Goal: Task Accomplishment & Management: Manage account settings

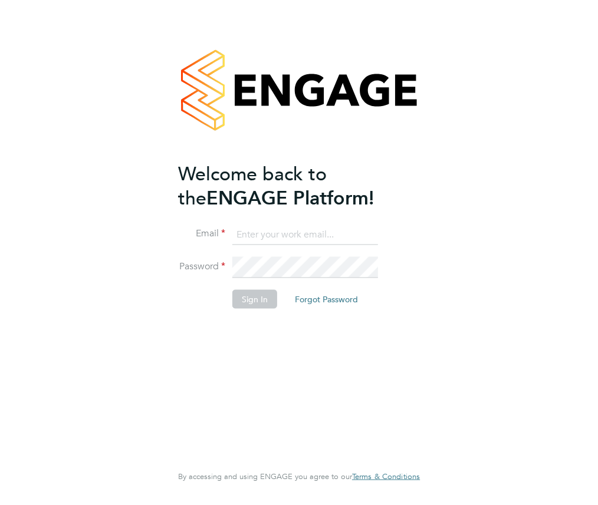
type input "[EMAIL_ADDRESS][DOMAIN_NAME]"
click at [257, 301] on button "Sign In" at bounding box center [254, 299] width 45 height 19
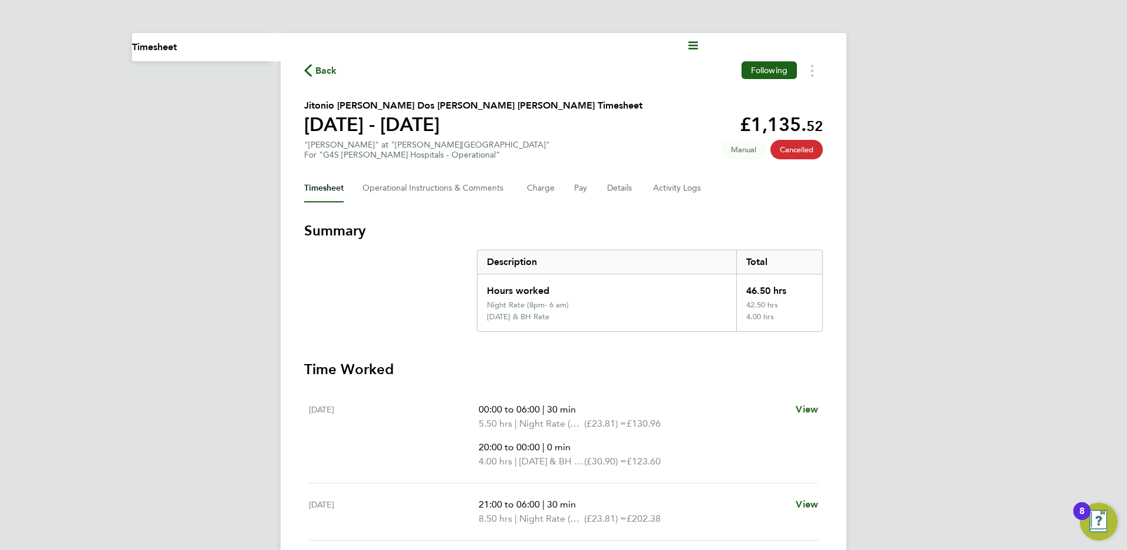
click at [325, 67] on span "Back" at bounding box center [326, 71] width 22 height 14
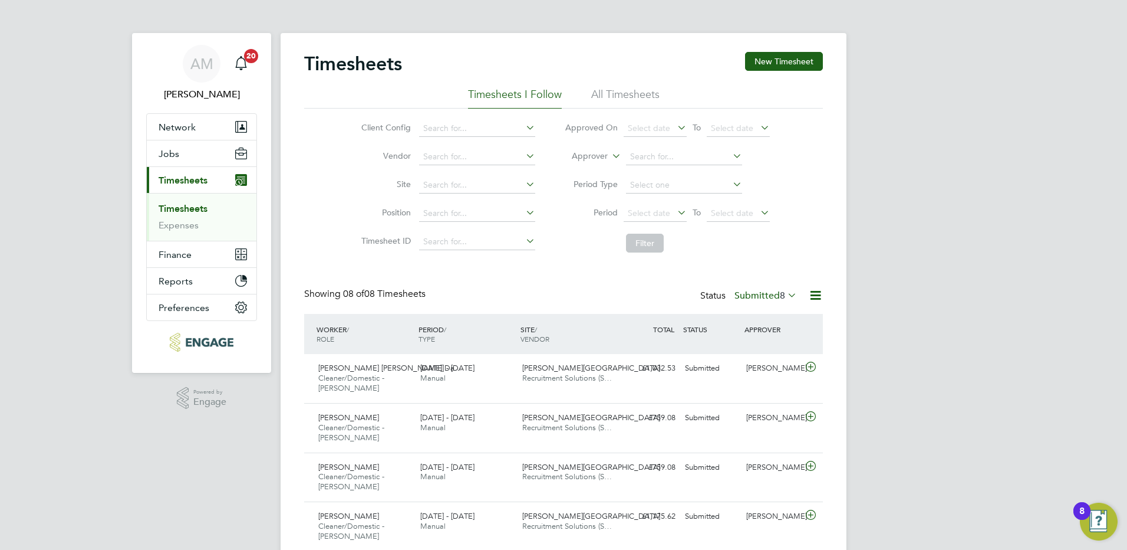
click at [597, 300] on div "Status Submitted 8" at bounding box center [749, 296] width 99 height 17
drag, startPoint x: 792, startPoint y: 299, endPoint x: 788, endPoint y: 294, distance: 6.3
click at [597, 294] on icon at bounding box center [785, 295] width 0 height 17
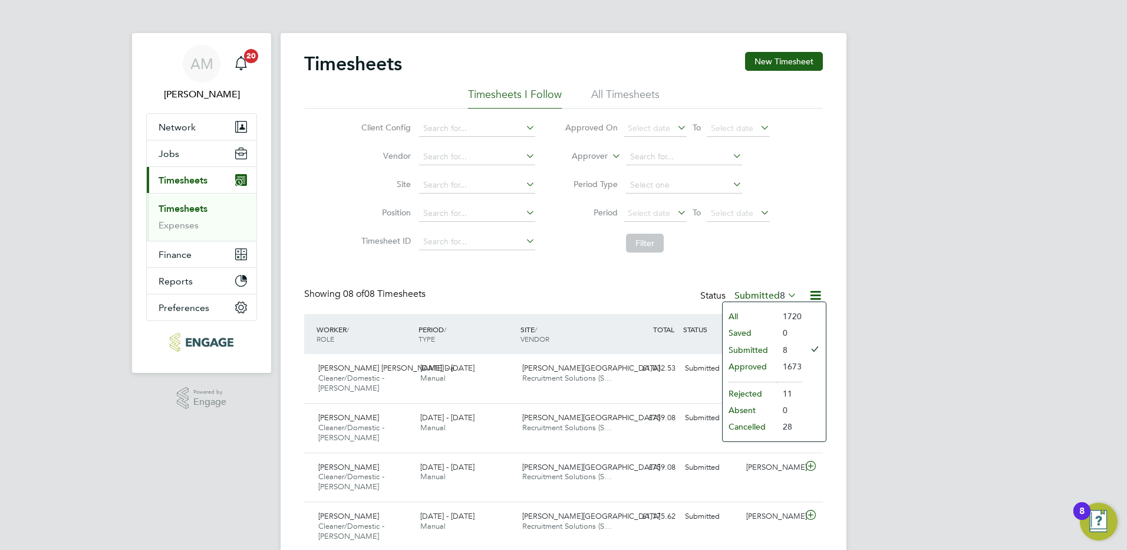
click at [597, 393] on li "Rejected" at bounding box center [750, 393] width 54 height 17
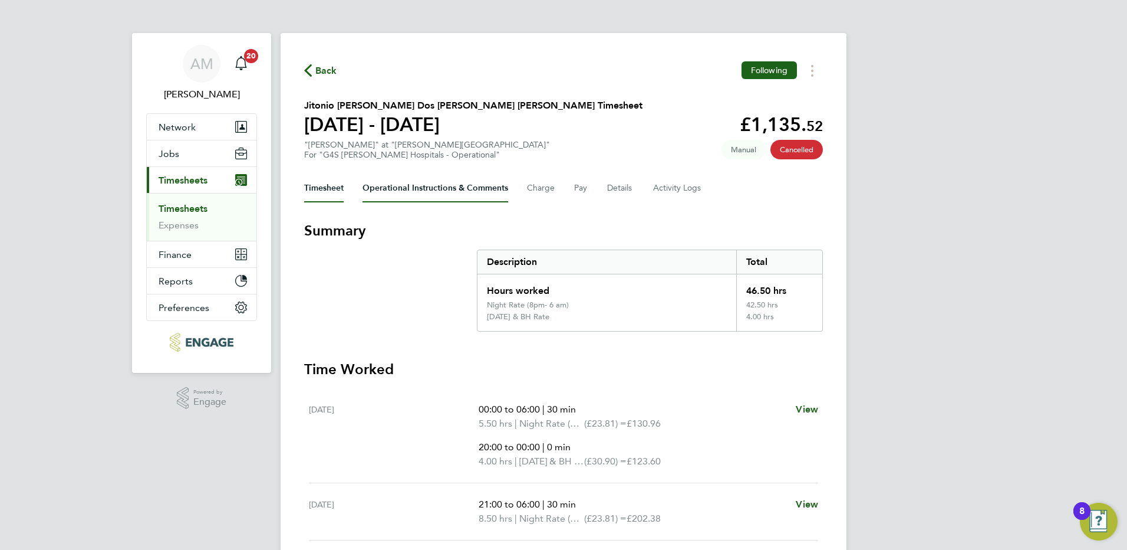
click at [422, 189] on Comments-tab "Operational Instructions & Comments" at bounding box center [436, 188] width 146 height 28
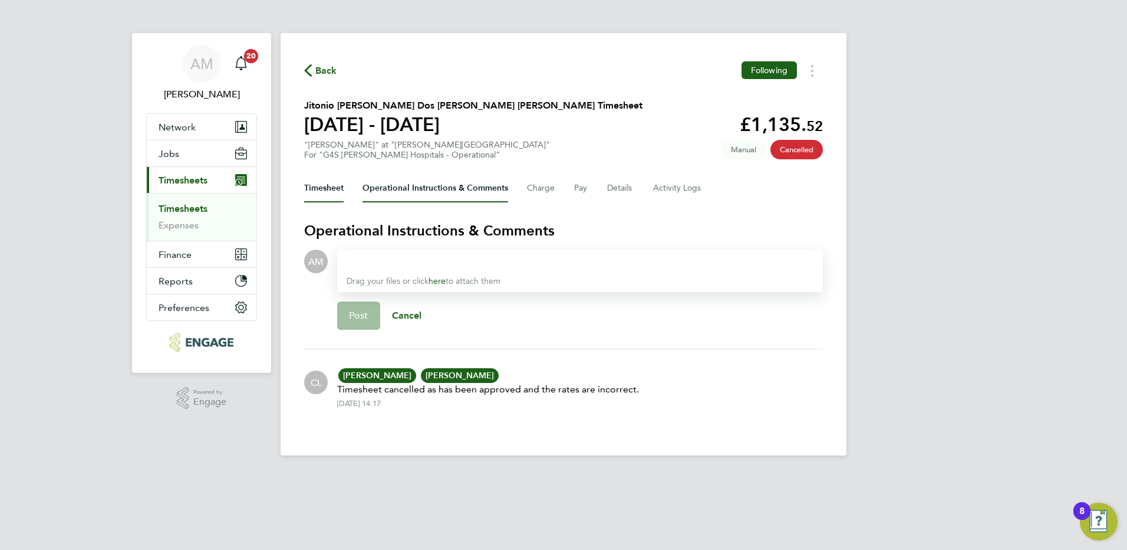
click at [310, 189] on button "Timesheet" at bounding box center [324, 188] width 40 height 28
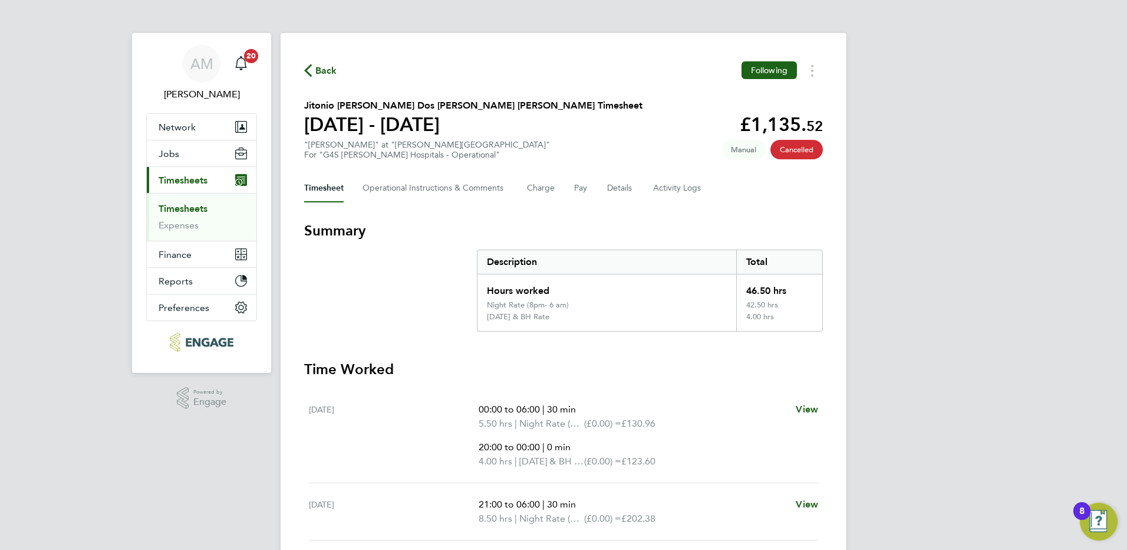
click at [323, 68] on span "Back" at bounding box center [326, 71] width 22 height 14
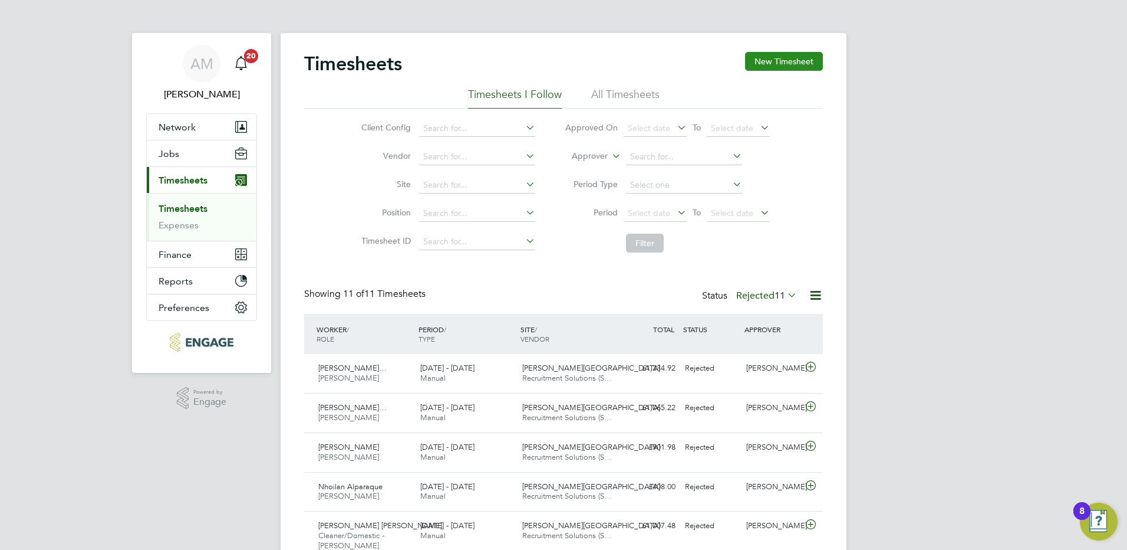
click at [788, 62] on button "New Timesheet" at bounding box center [784, 61] width 78 height 19
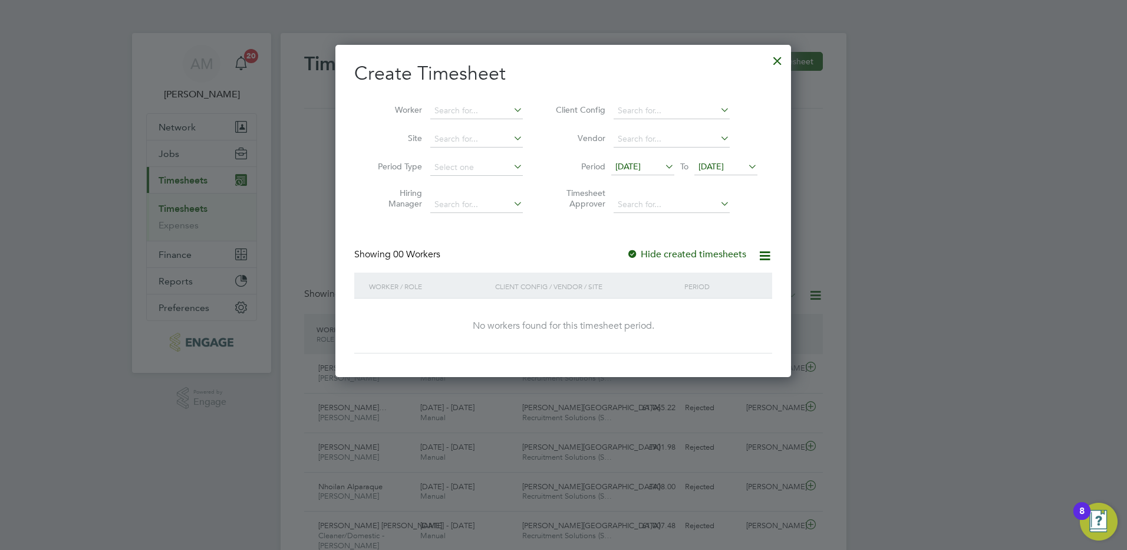
click at [772, 62] on div at bounding box center [777, 57] width 21 height 21
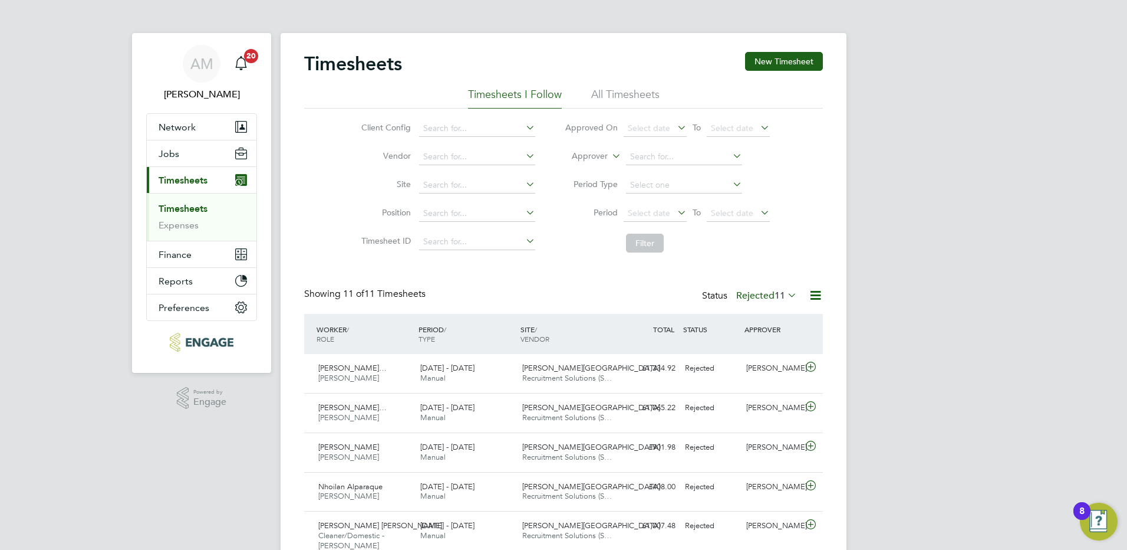
click at [785, 293] on icon at bounding box center [785, 295] width 0 height 17
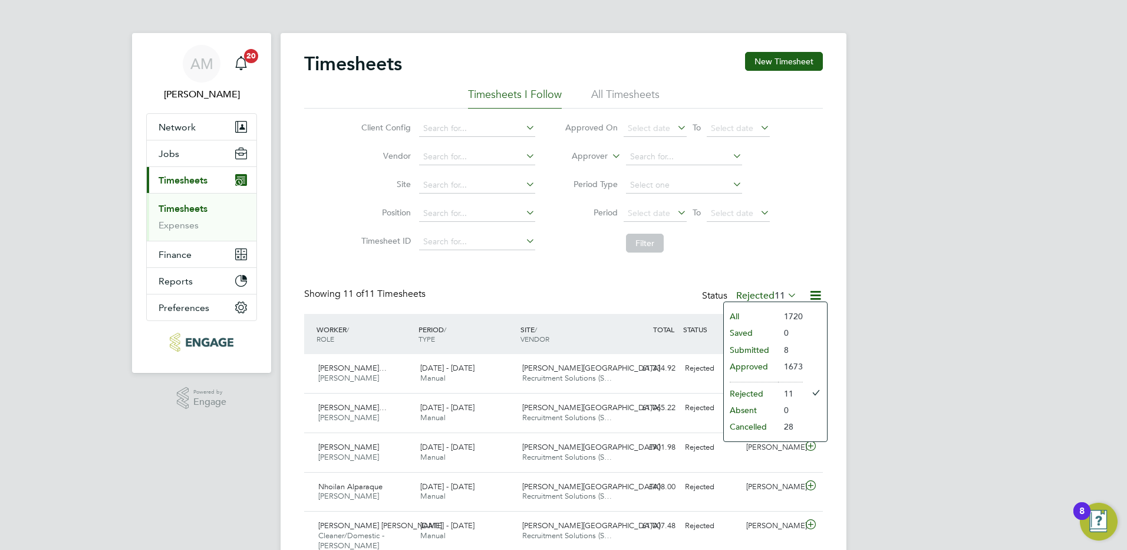
click at [754, 366] on li "Approved" at bounding box center [751, 366] width 54 height 17
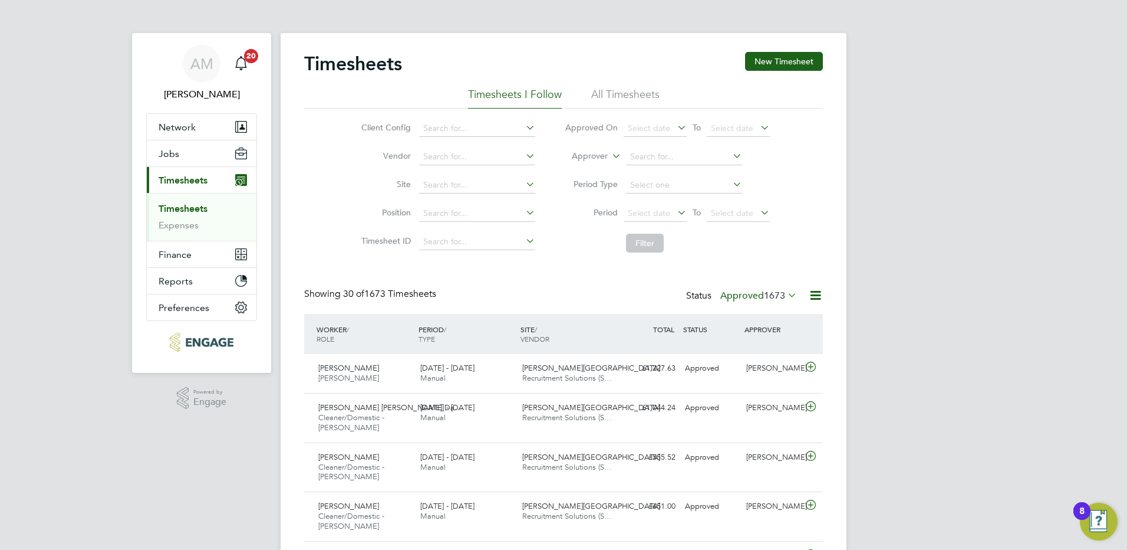
click at [785, 295] on icon at bounding box center [785, 295] width 0 height 17
click at [746, 351] on li "Submitted" at bounding box center [743, 349] width 54 height 17
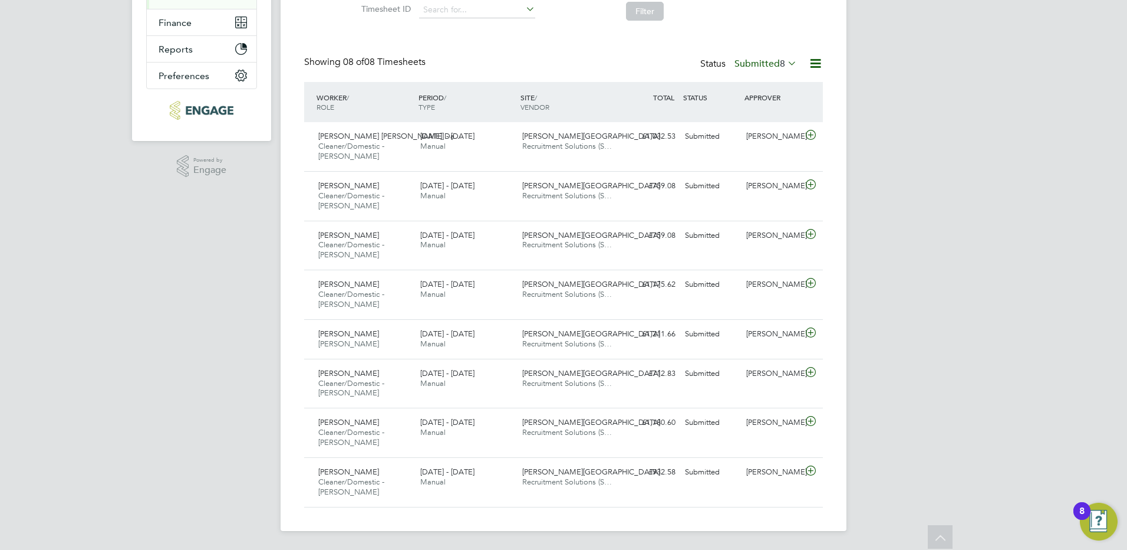
click at [1029, 432] on div "AM Allyx Miller Notifications 20 Applications: Network Team Members Businesses …" at bounding box center [563, 158] width 1127 height 781
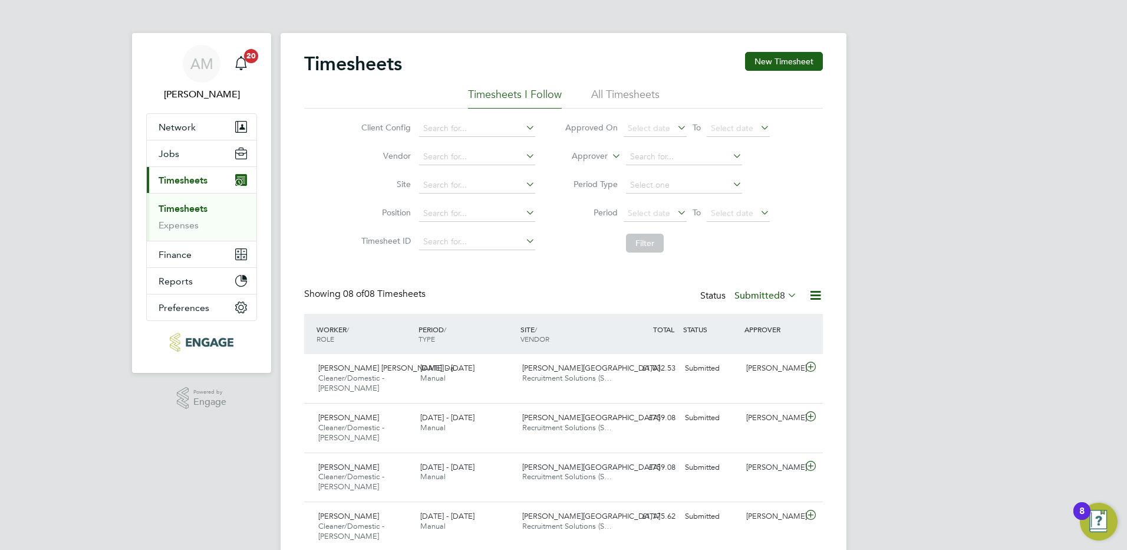
click at [785, 297] on icon at bounding box center [785, 295] width 0 height 17
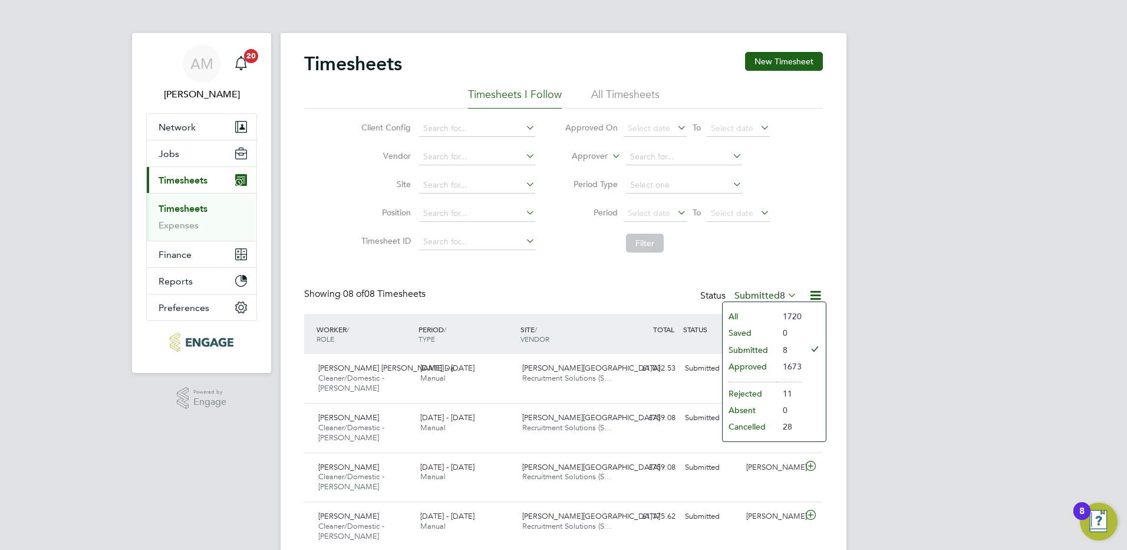
click at [749, 388] on li "Rejected" at bounding box center [750, 393] width 54 height 17
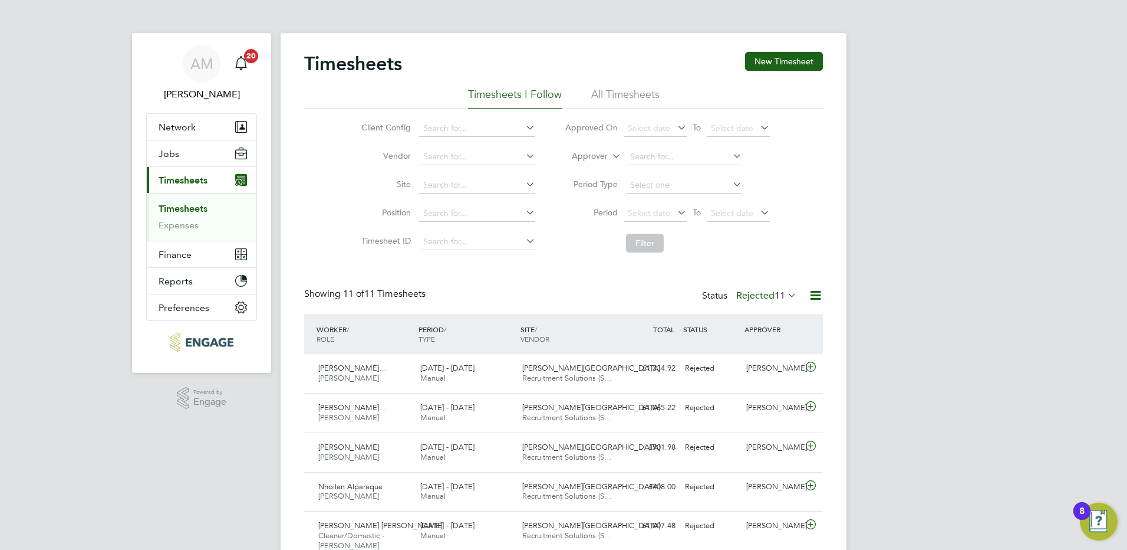
click at [785, 294] on icon at bounding box center [785, 295] width 0 height 17
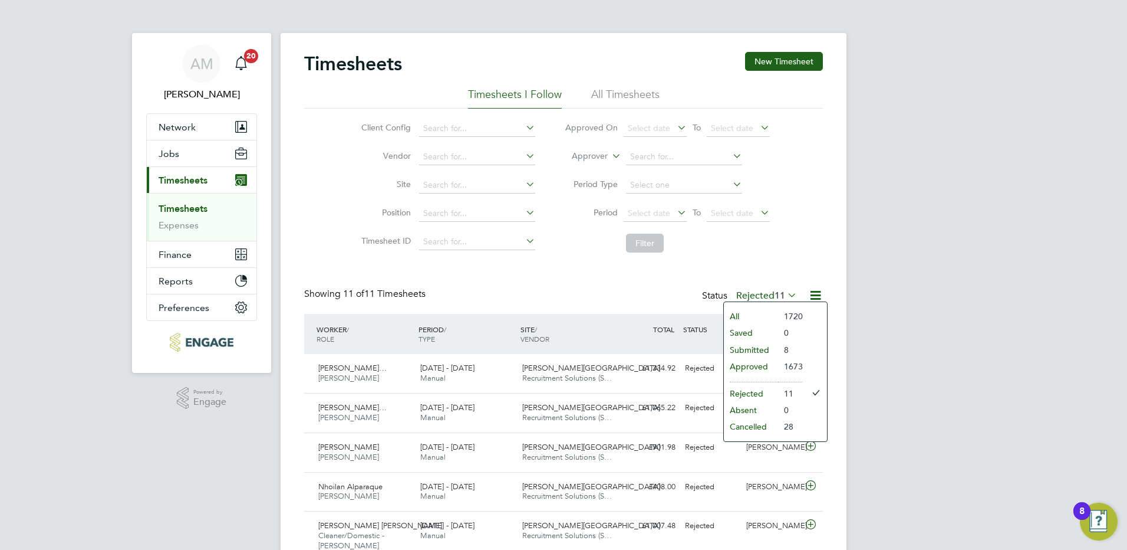
click at [772, 430] on li "Cancelled" at bounding box center [751, 426] width 54 height 17
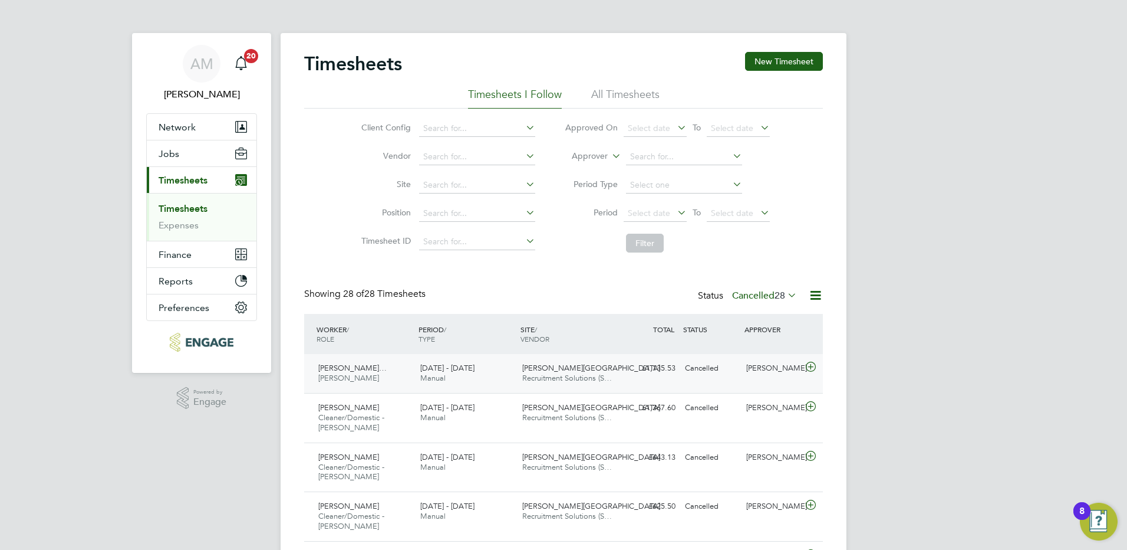
click at [815, 362] on icon at bounding box center [811, 366] width 15 height 9
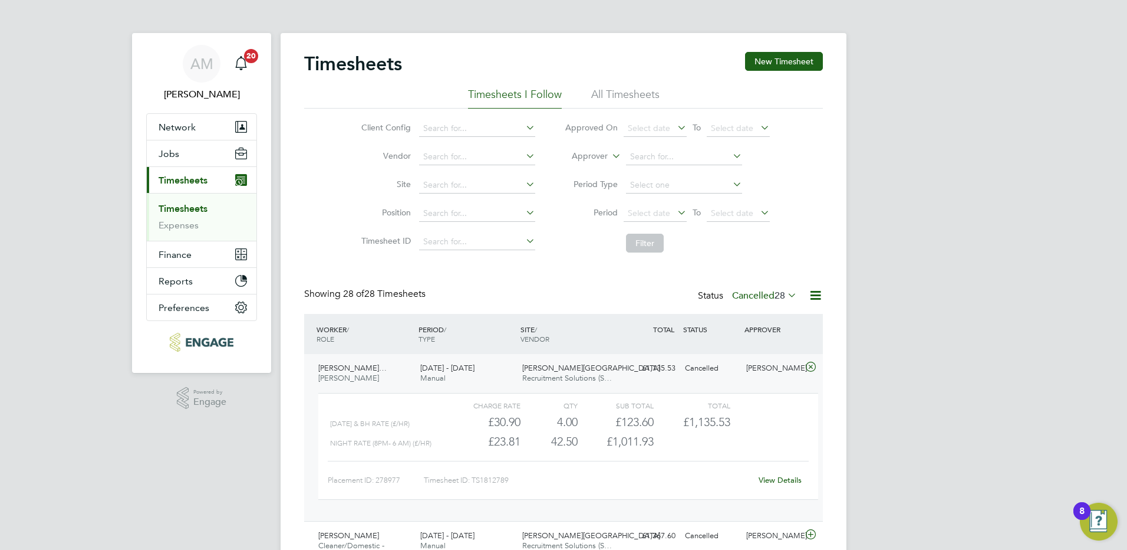
click at [778, 477] on link "View Details" at bounding box center [780, 480] width 43 height 10
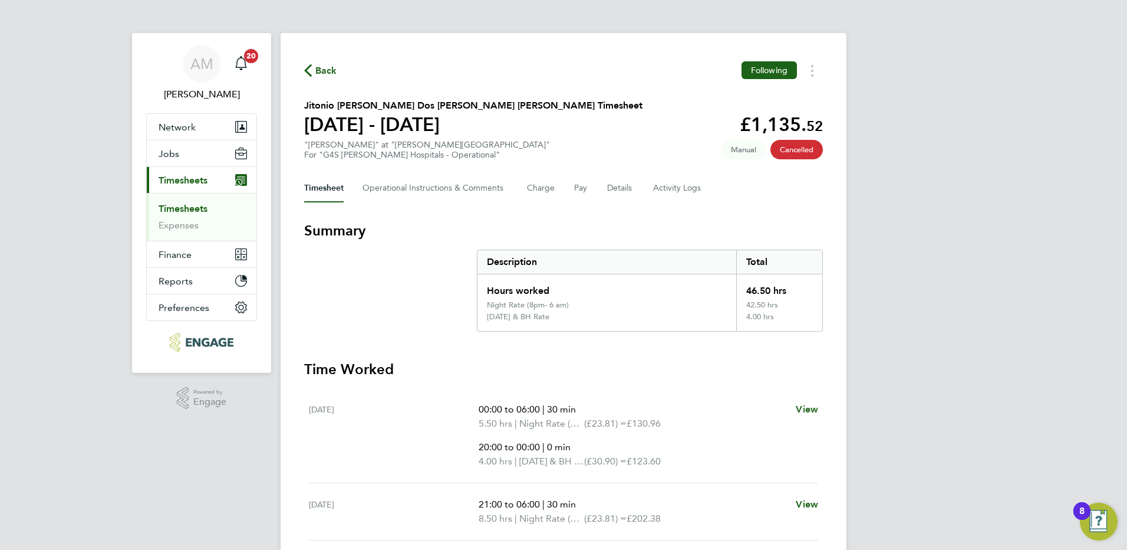
click at [748, 152] on span "Manual" at bounding box center [744, 149] width 44 height 19
click at [411, 182] on Comments-tab "Operational Instructions & Comments" at bounding box center [436, 188] width 146 height 28
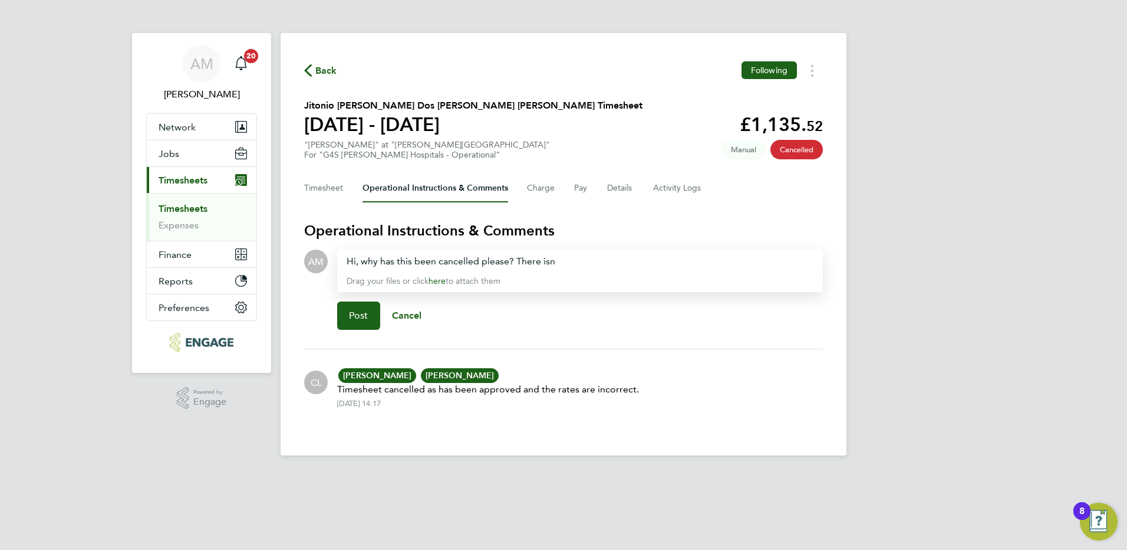
click at [318, 67] on span "Back" at bounding box center [326, 71] width 22 height 14
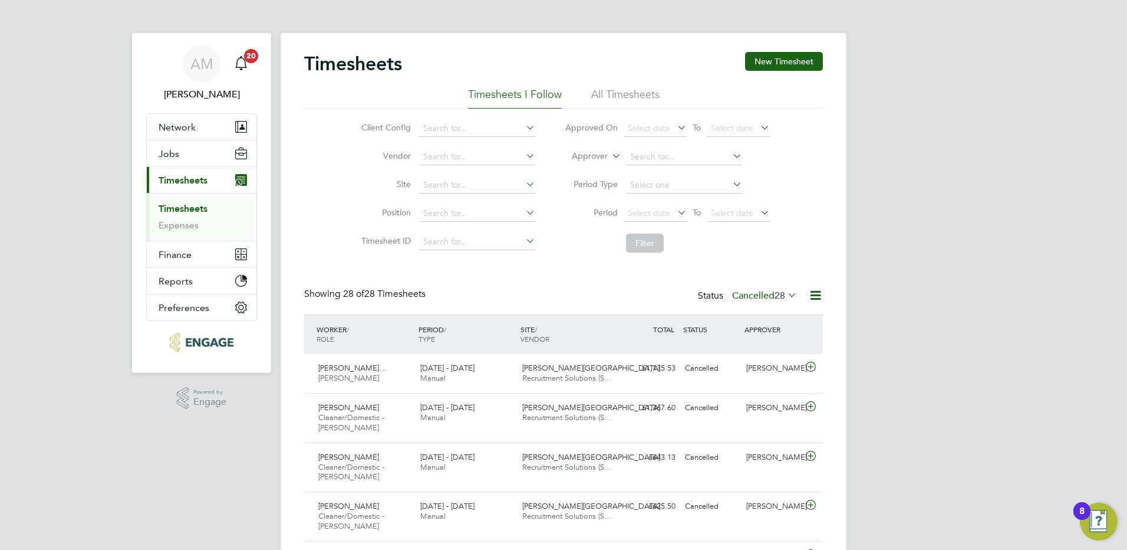
click at [785, 297] on icon at bounding box center [785, 295] width 0 height 17
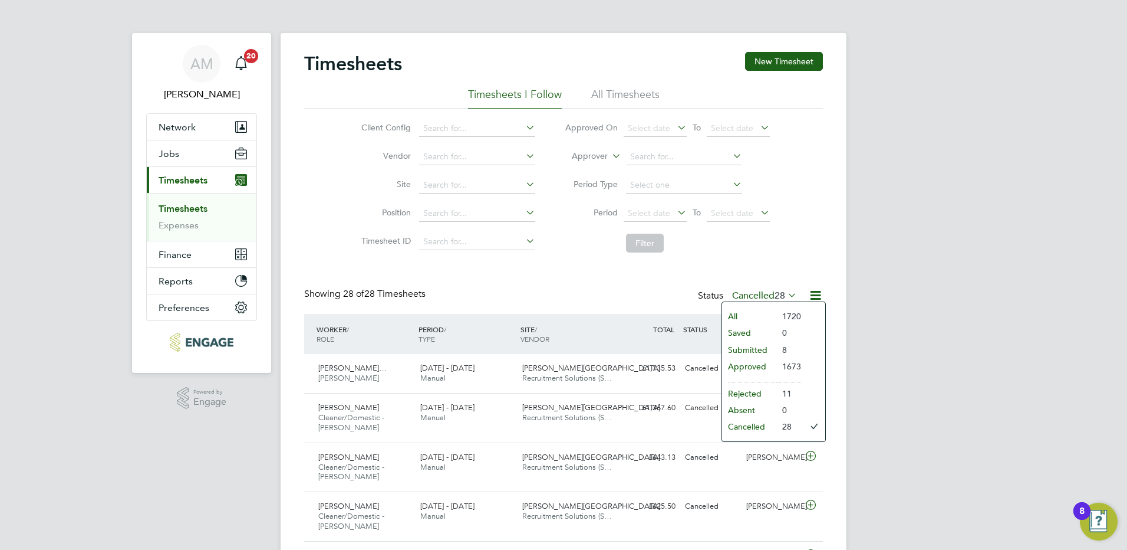
click at [747, 366] on li "Approved" at bounding box center [749, 366] width 54 height 17
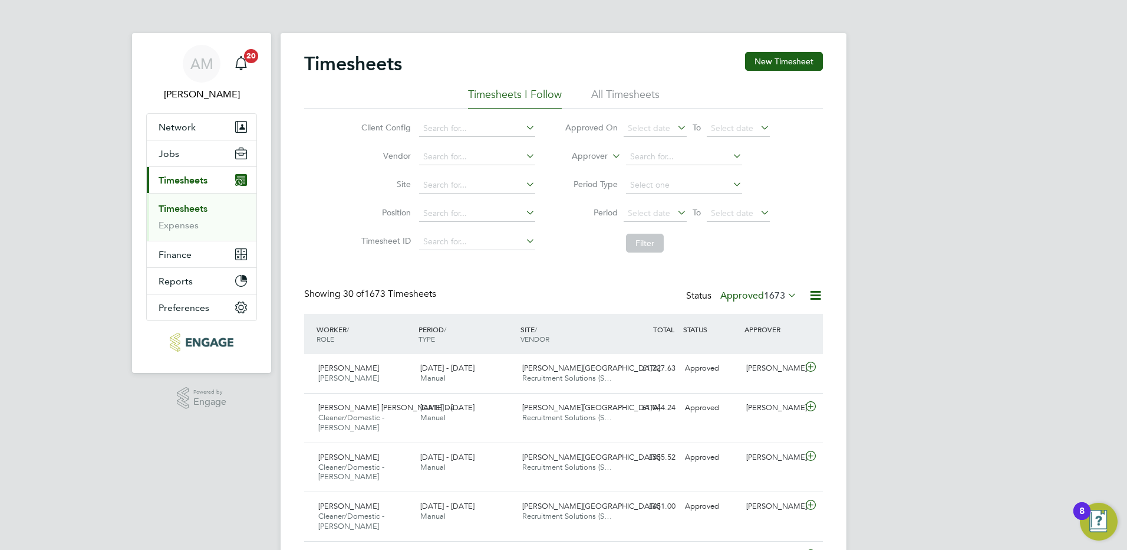
click at [785, 291] on icon at bounding box center [785, 295] width 0 height 17
click at [750, 347] on li "Submitted" at bounding box center [743, 349] width 54 height 17
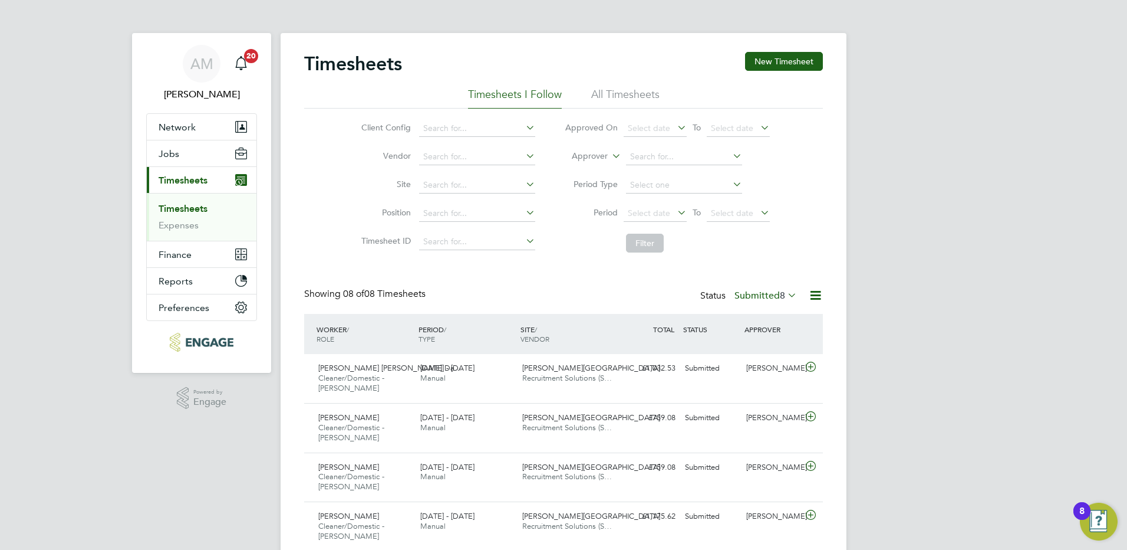
click at [785, 295] on icon at bounding box center [785, 295] width 0 height 17
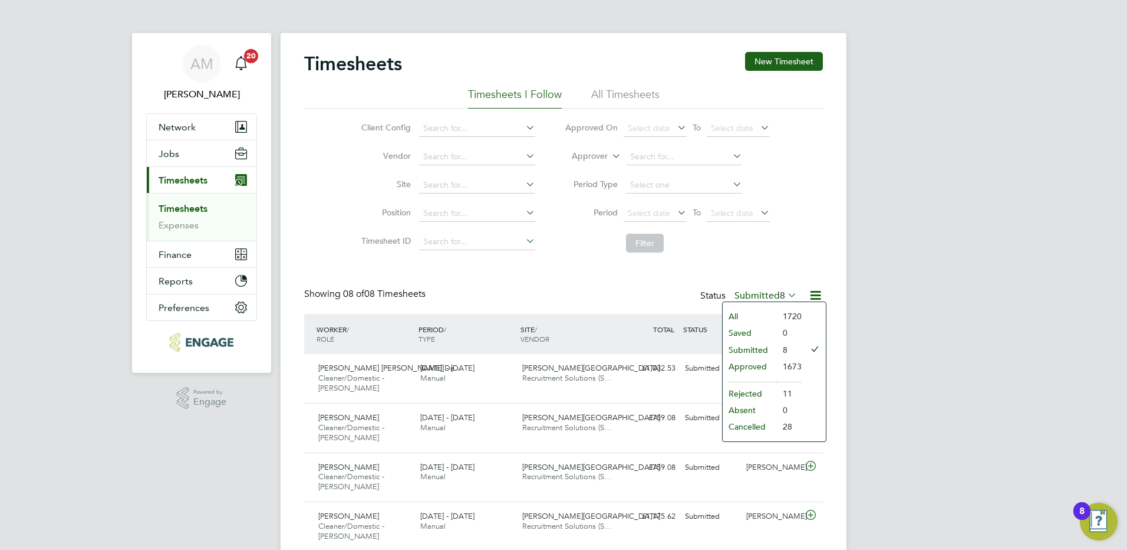
click at [760, 421] on li "Cancelled" at bounding box center [750, 426] width 54 height 17
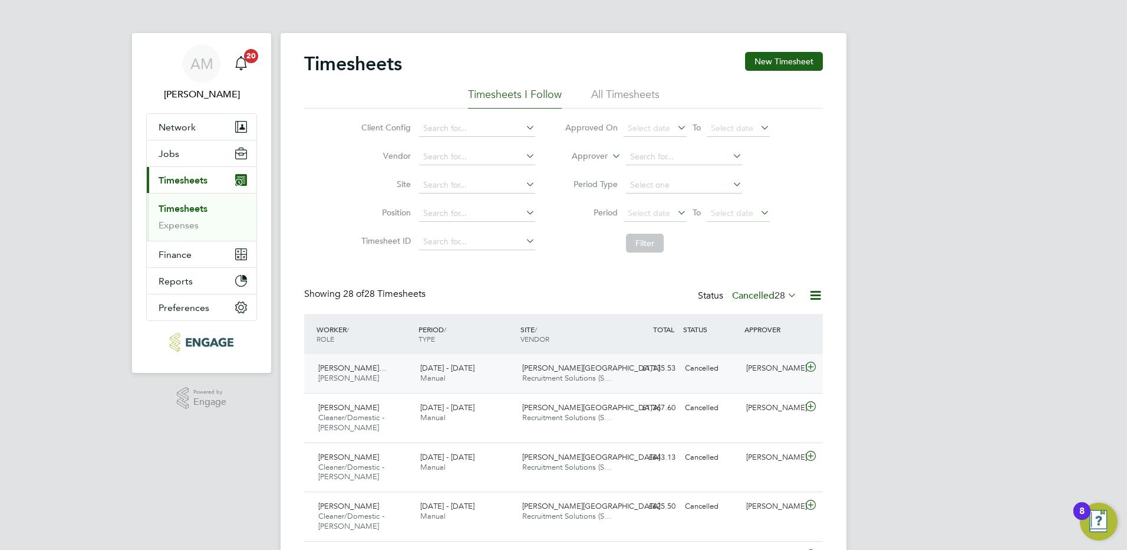
click at [808, 369] on icon at bounding box center [811, 366] width 15 height 9
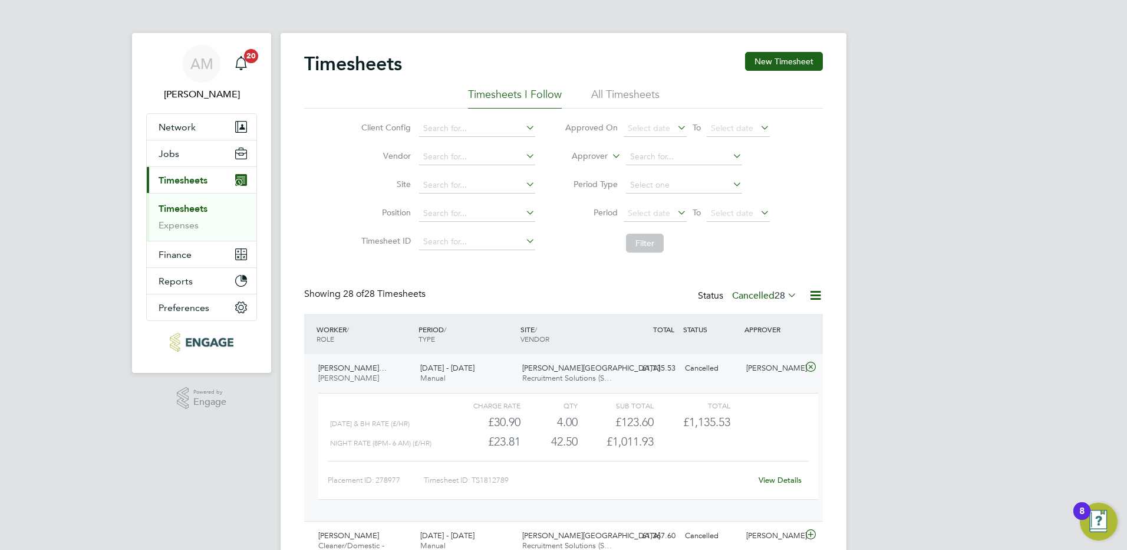
click at [775, 477] on link "View Details" at bounding box center [780, 480] width 43 height 10
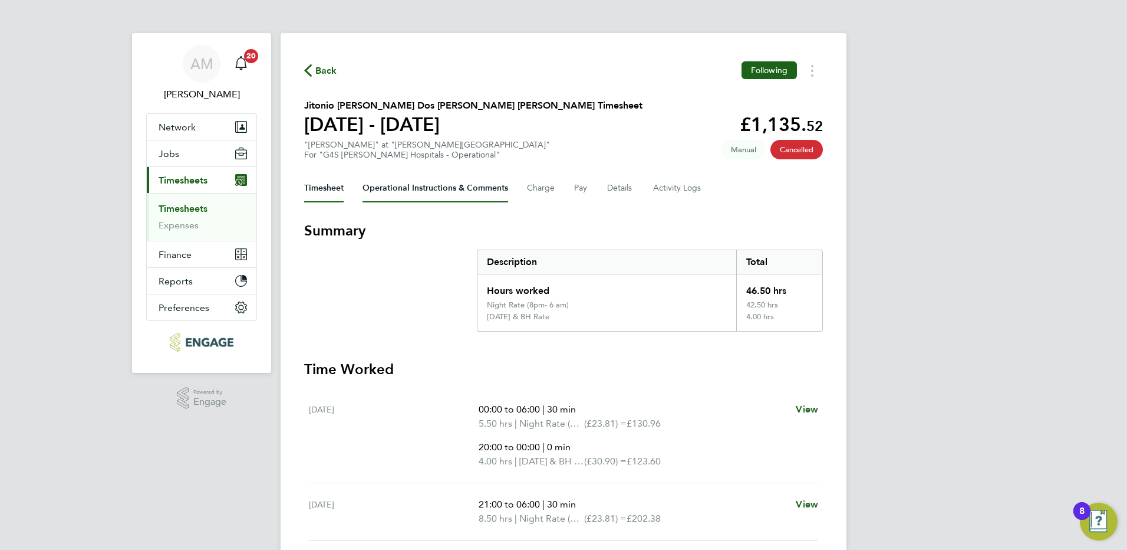
click at [415, 189] on Comments-tab "Operational Instructions & Comments" at bounding box center [436, 188] width 146 height 28
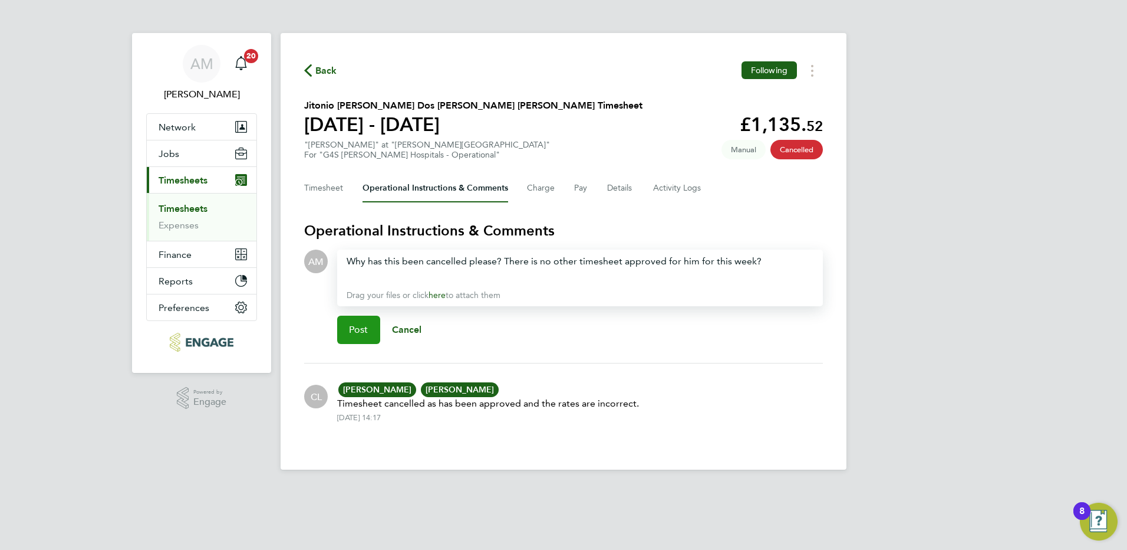
click at [350, 323] on button "Post" at bounding box center [358, 329] width 43 height 28
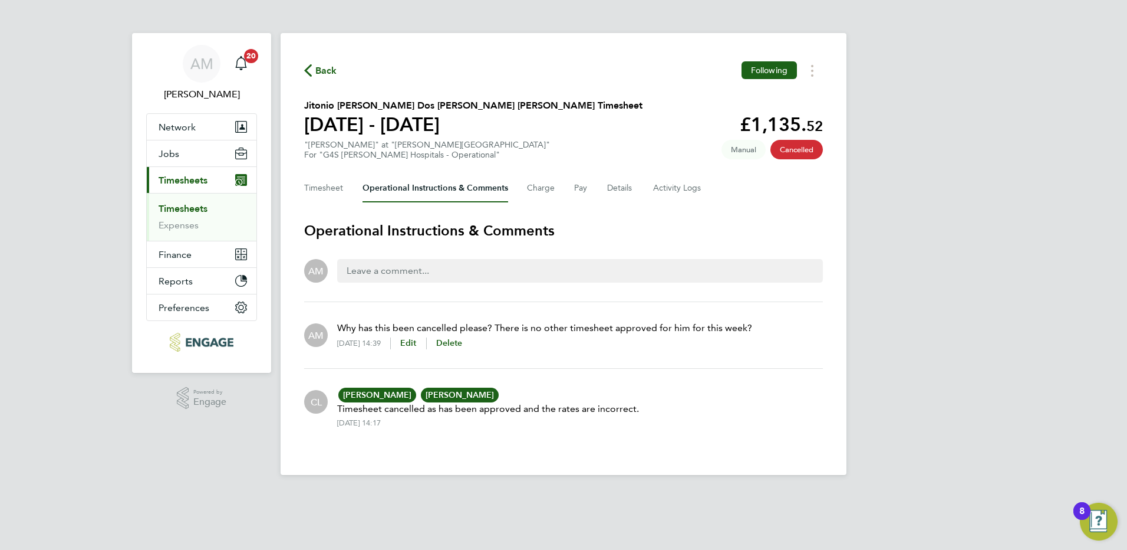
click at [315, 407] on span "CL" at bounding box center [316, 401] width 11 height 13
click at [180, 131] on span "Network" at bounding box center [177, 126] width 37 height 11
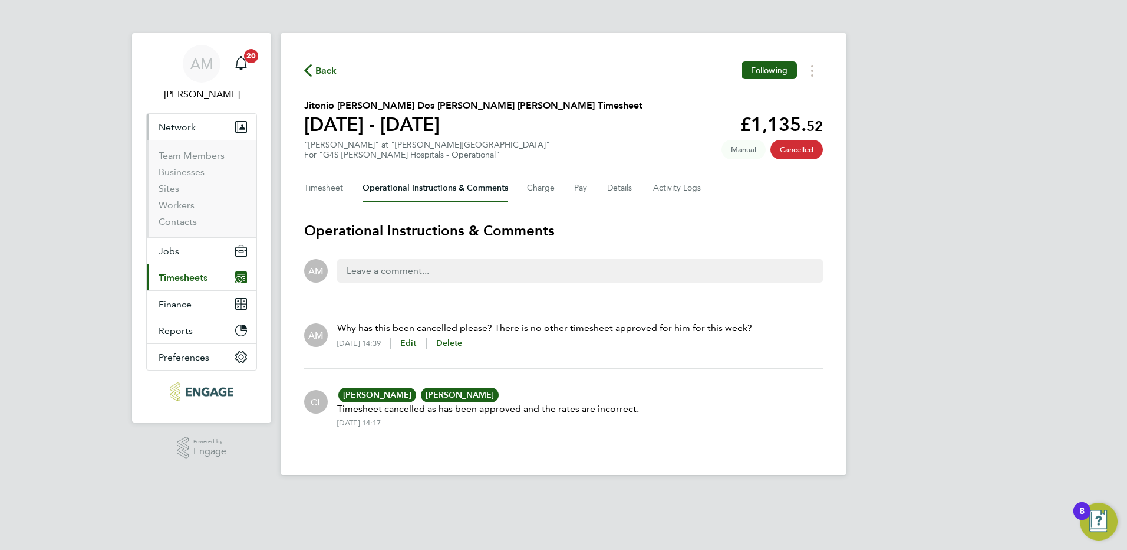
click at [191, 277] on span "Timesheets" at bounding box center [183, 277] width 49 height 11
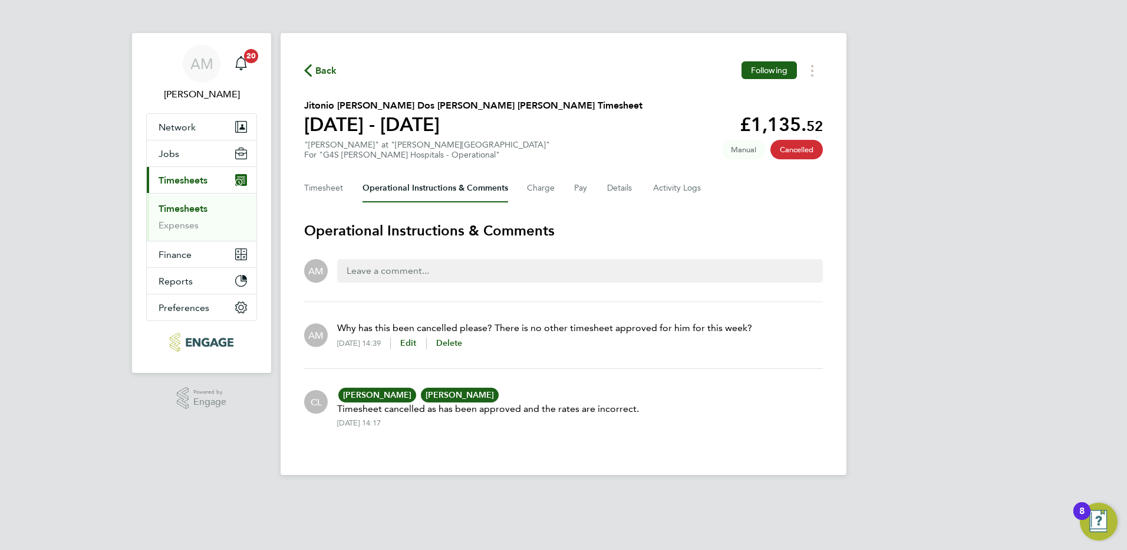
click at [179, 210] on link "Timesheets" at bounding box center [183, 208] width 49 height 11
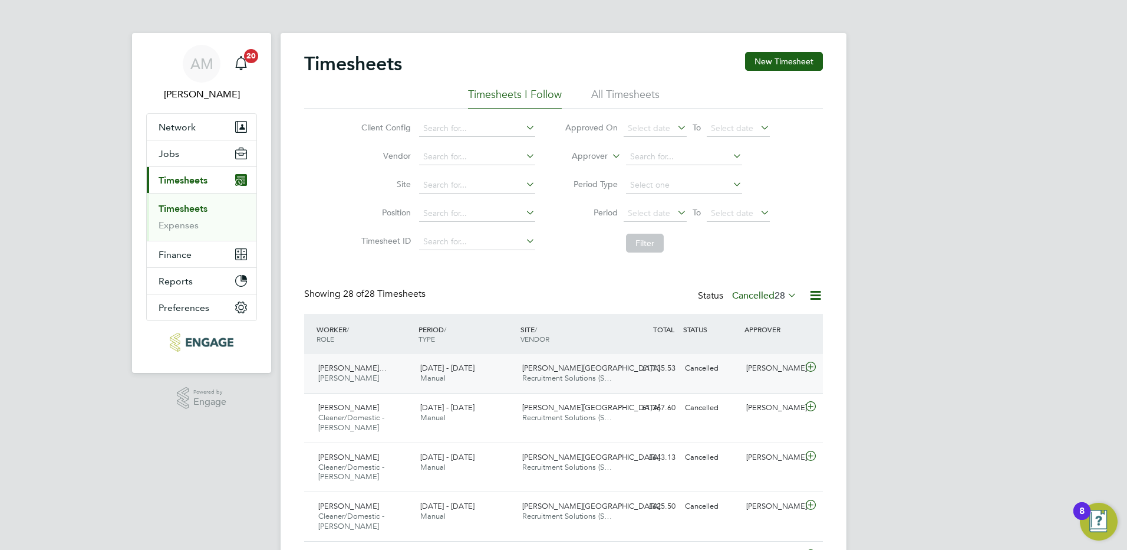
click at [811, 366] on icon at bounding box center [811, 366] width 15 height 9
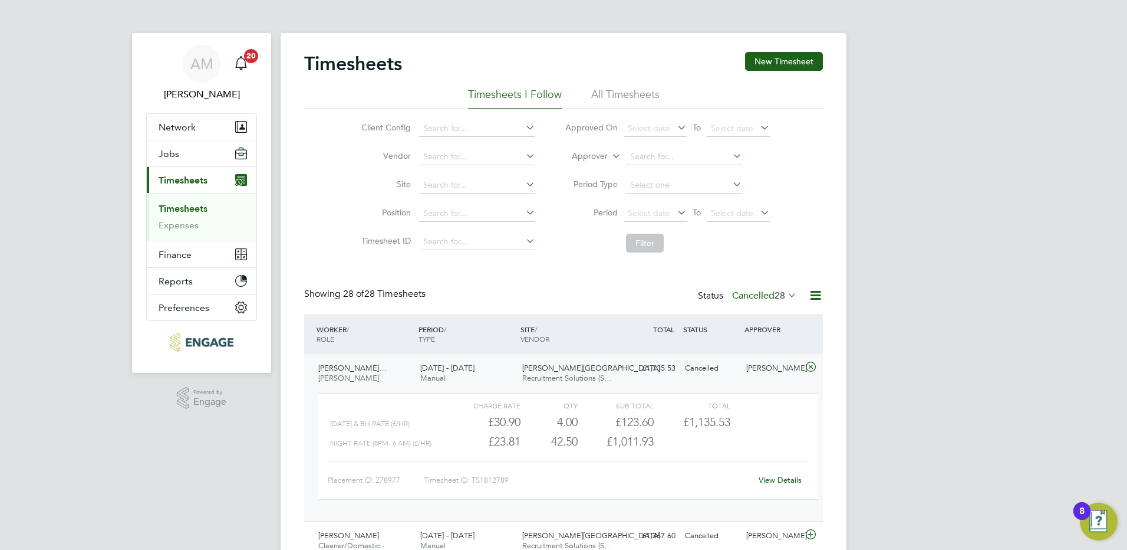
click at [783, 478] on link "View Details" at bounding box center [780, 480] width 43 height 10
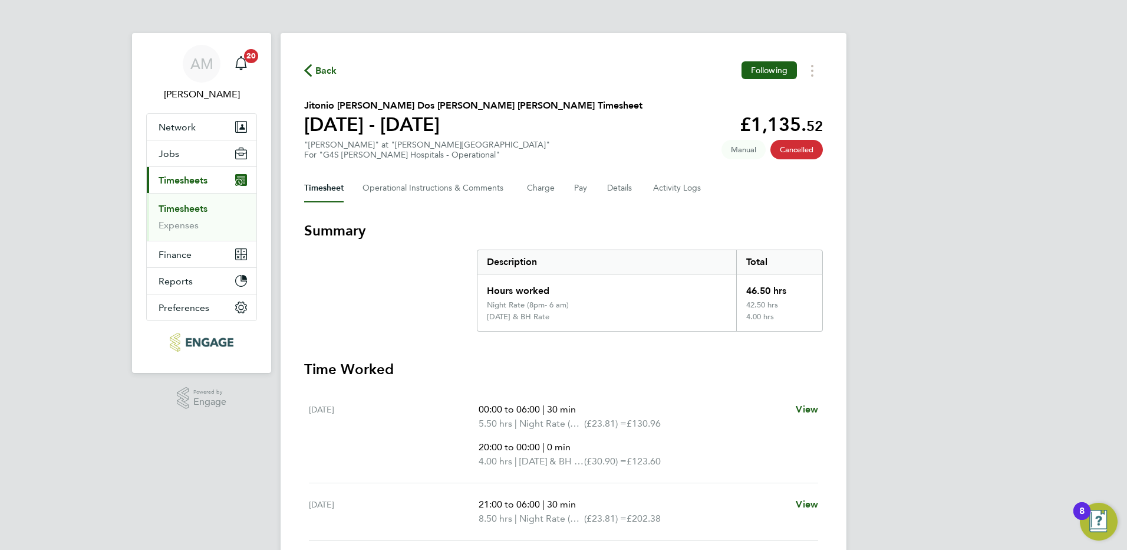
click at [783, 149] on span "Cancelled" at bounding box center [797, 149] width 52 height 19
click at [810, 68] on button "Timesheets Menu" at bounding box center [812, 70] width 21 height 18
click at [565, 252] on div "Description" at bounding box center [607, 262] width 259 height 24
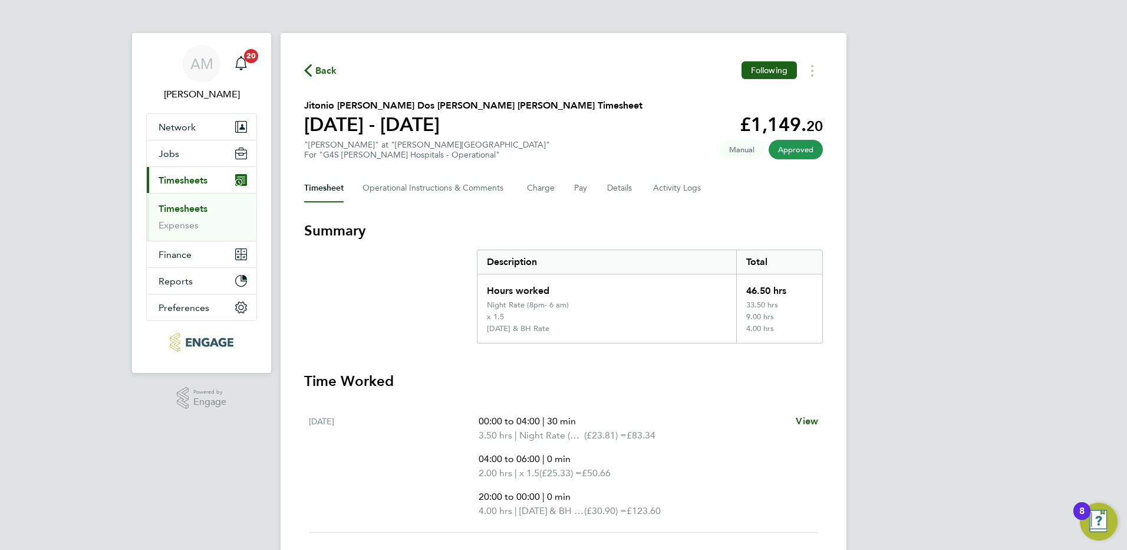
click at [192, 205] on link "Timesheets" at bounding box center [183, 208] width 49 height 11
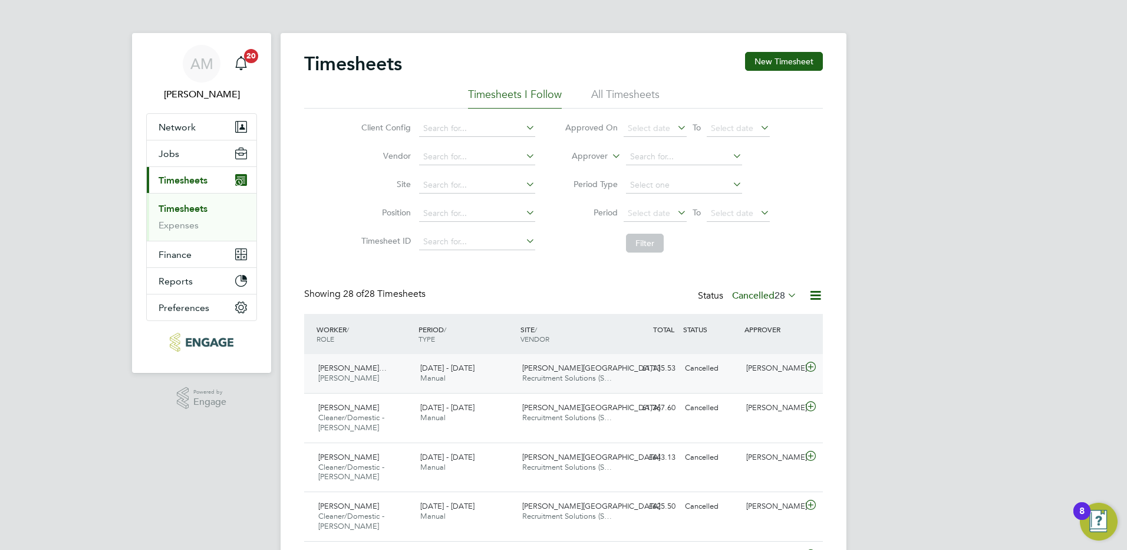
click at [811, 366] on icon at bounding box center [811, 366] width 15 height 9
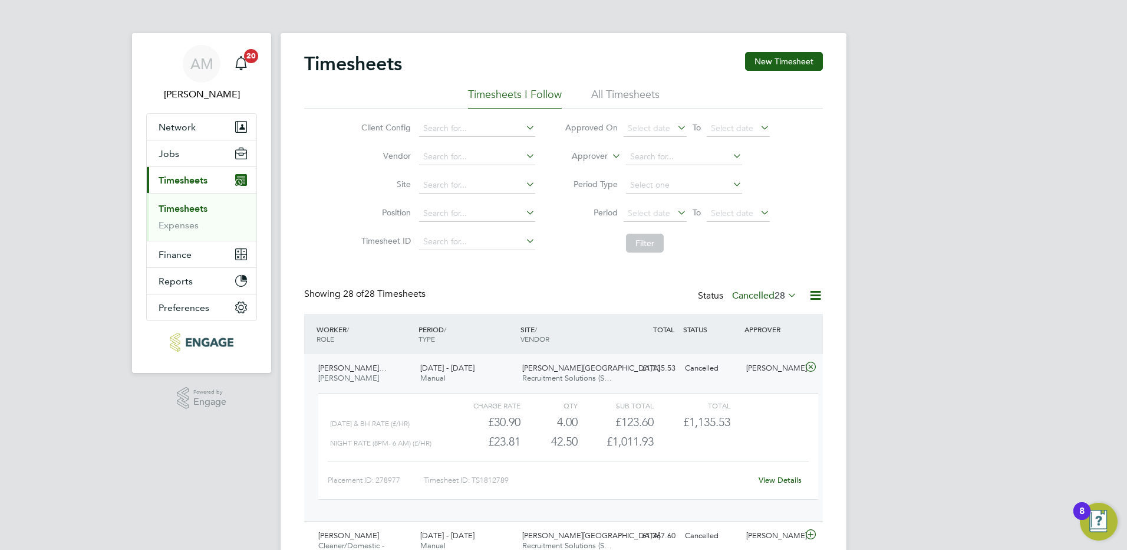
click at [768, 479] on link "View Details" at bounding box center [780, 480] width 43 height 10
click at [785, 297] on icon at bounding box center [785, 295] width 0 height 17
click at [749, 365] on li "Approved" at bounding box center [749, 366] width 54 height 17
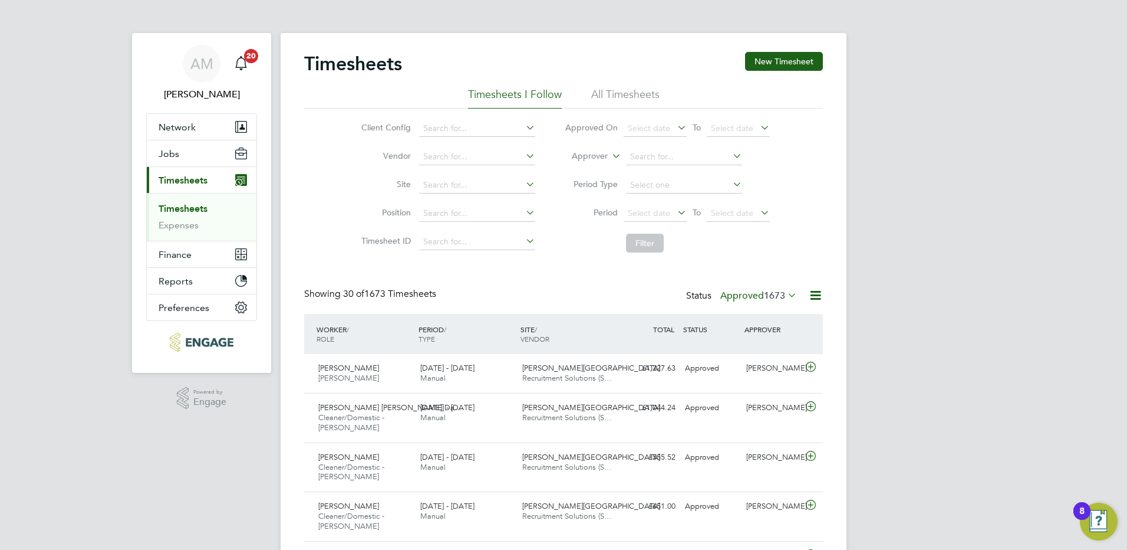
click at [785, 292] on icon at bounding box center [785, 295] width 0 height 17
click at [748, 349] on li "Submitted" at bounding box center [743, 349] width 54 height 17
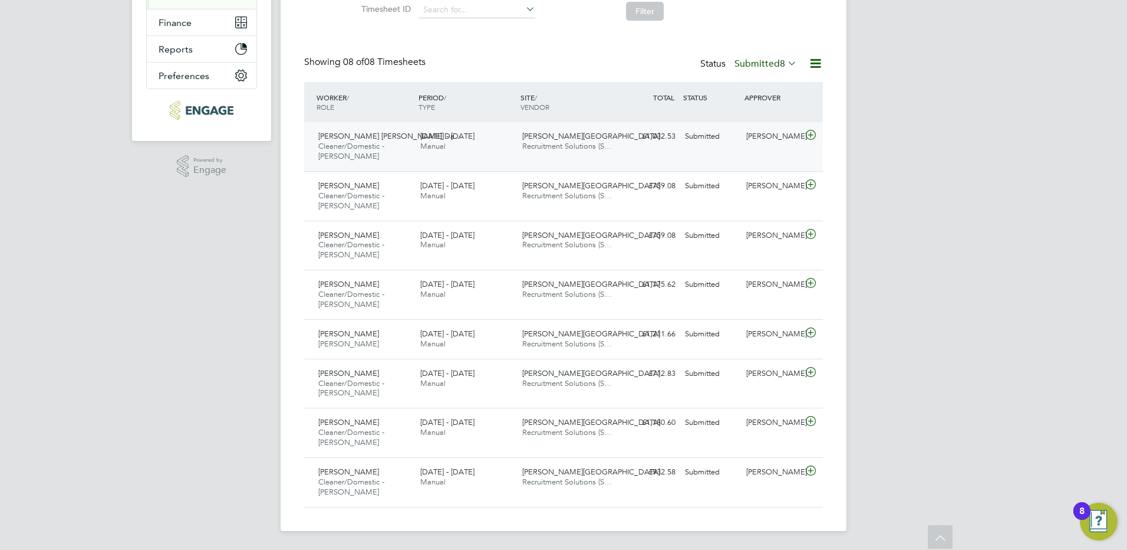
click at [812, 133] on icon at bounding box center [811, 134] width 15 height 9
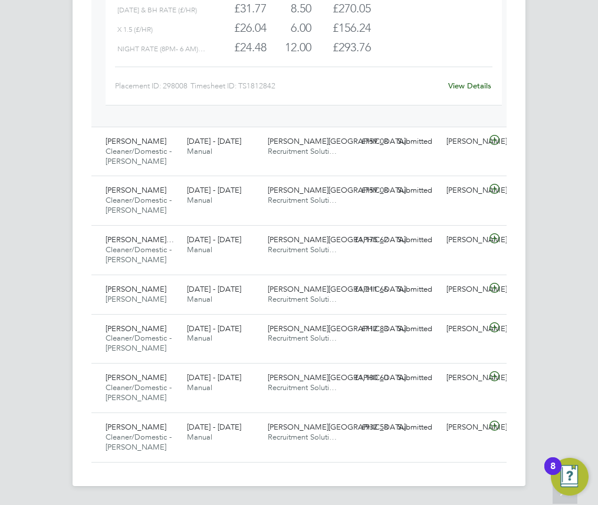
scroll to position [663, 0]
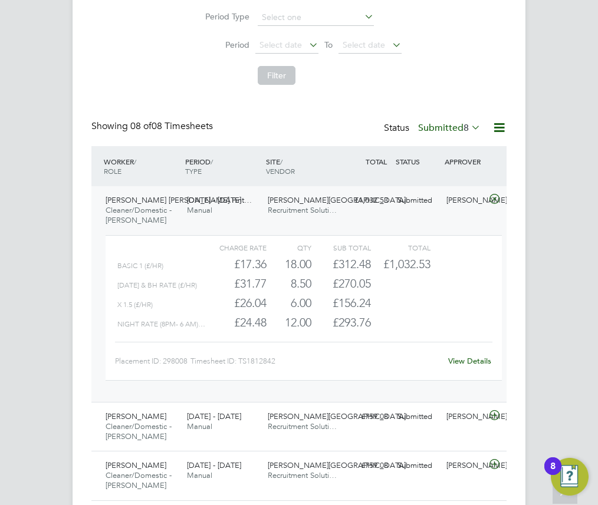
click at [475, 358] on link "View Details" at bounding box center [469, 361] width 43 height 10
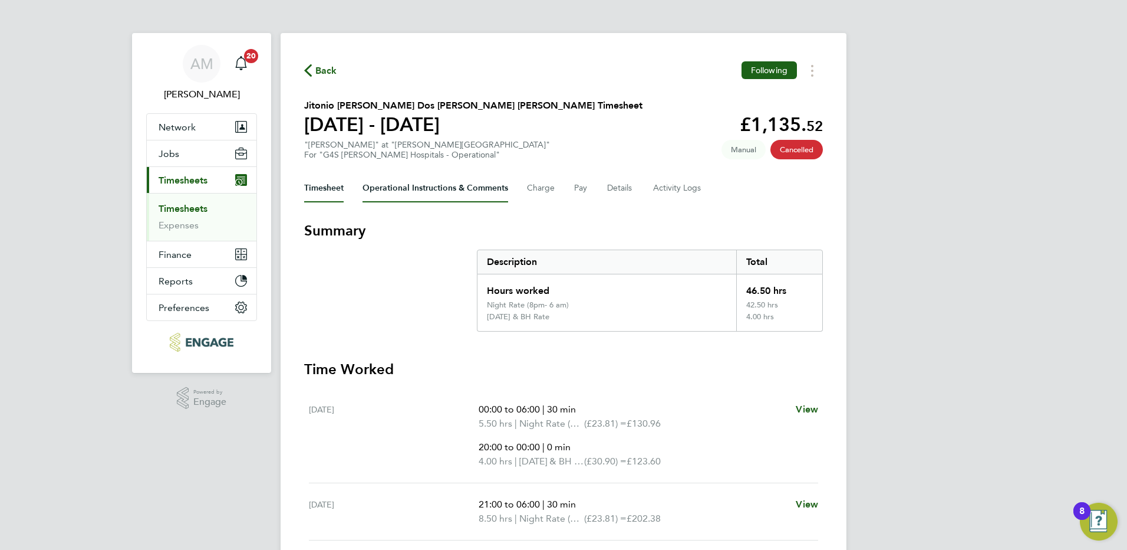
click at [394, 192] on Comments-tab "Operational Instructions & Comments" at bounding box center [436, 188] width 146 height 28
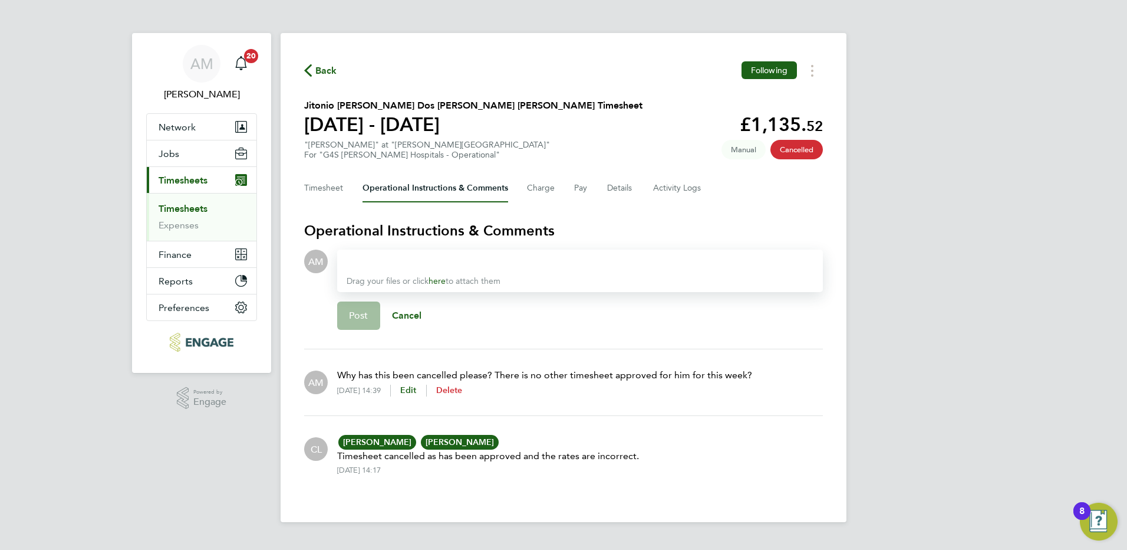
click at [463, 387] on span "Delete" at bounding box center [449, 390] width 27 height 10
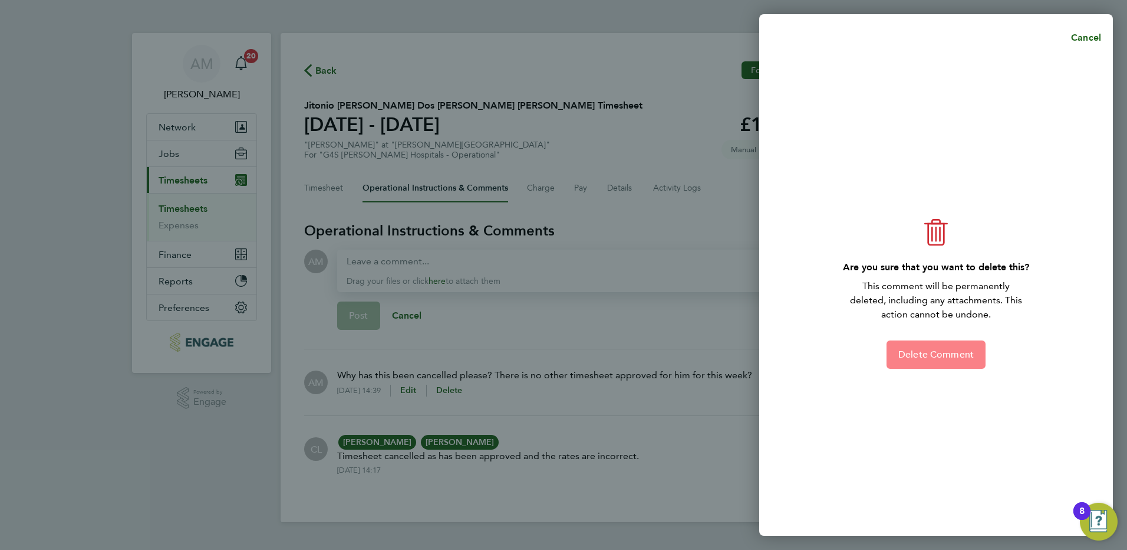
click at [926, 361] on button "Delete Comment" at bounding box center [936, 354] width 99 height 28
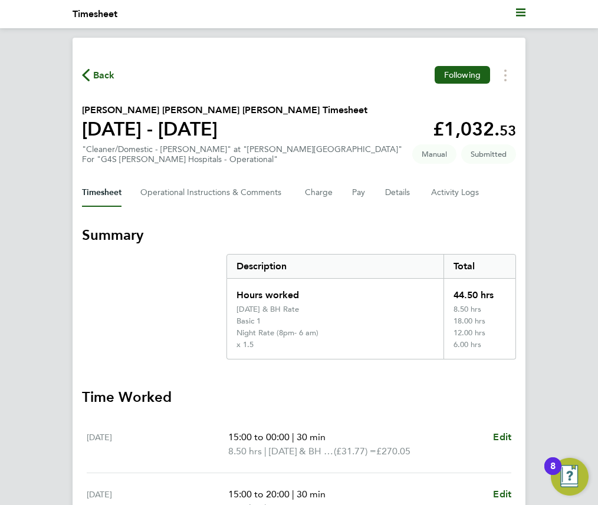
click at [94, 73] on span "Back" at bounding box center [104, 75] width 22 height 14
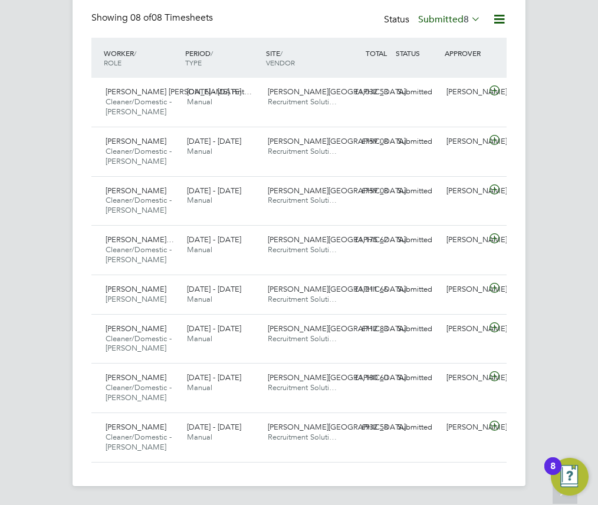
click at [469, 19] on icon at bounding box center [469, 19] width 0 height 17
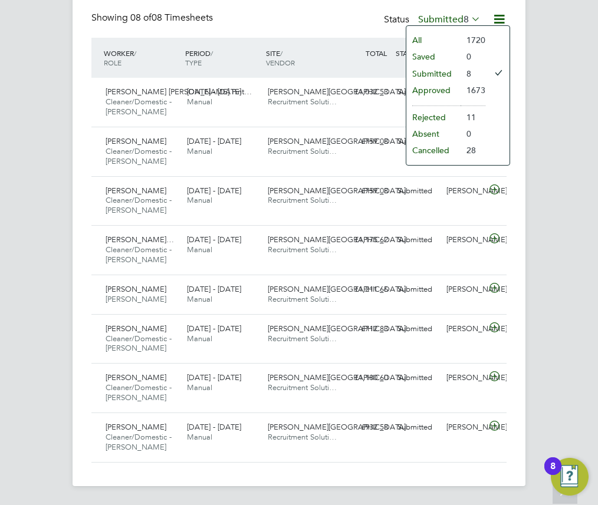
click at [436, 77] on li "Submitted" at bounding box center [433, 73] width 54 height 17
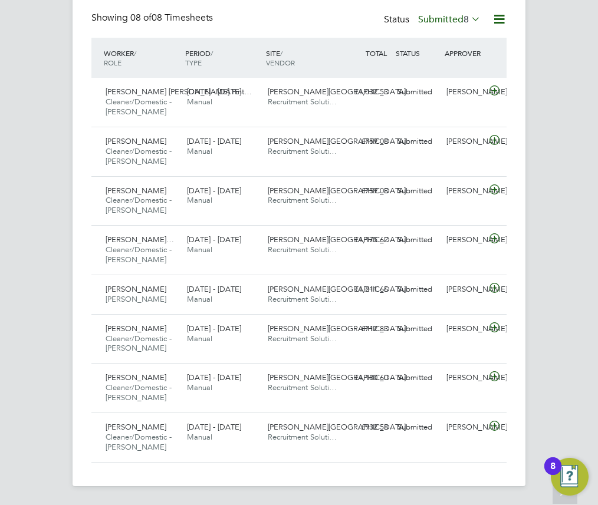
scroll to position [40, 81]
click at [469, 19] on icon at bounding box center [469, 19] width 0 height 17
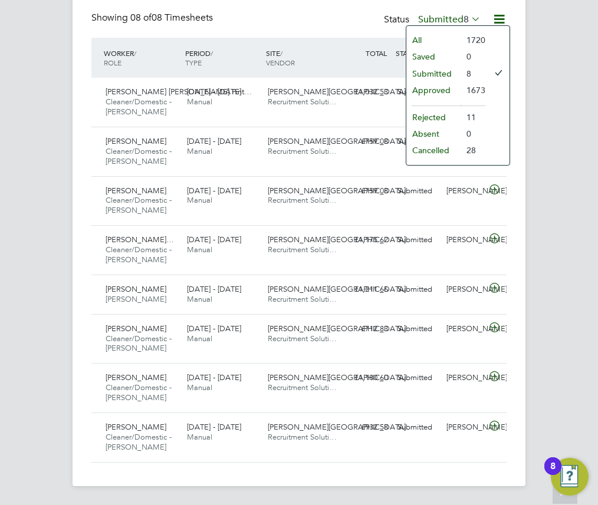
click at [457, 41] on li "All" at bounding box center [433, 40] width 54 height 17
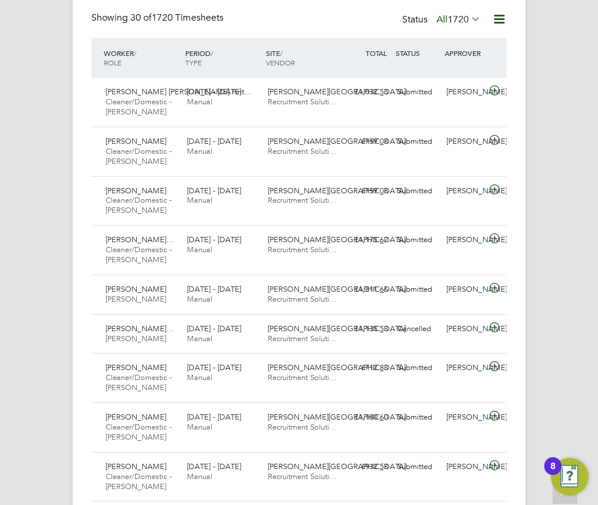
click at [469, 19] on icon at bounding box center [469, 19] width 0 height 17
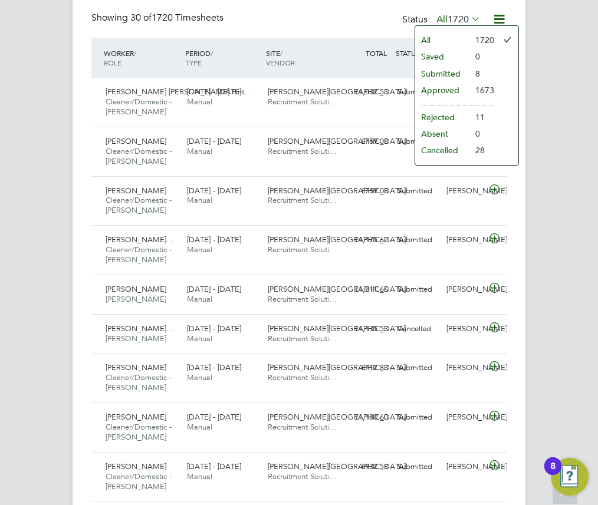
click at [459, 85] on li "Approved" at bounding box center [442, 90] width 54 height 17
